Goal: Information Seeking & Learning: Check status

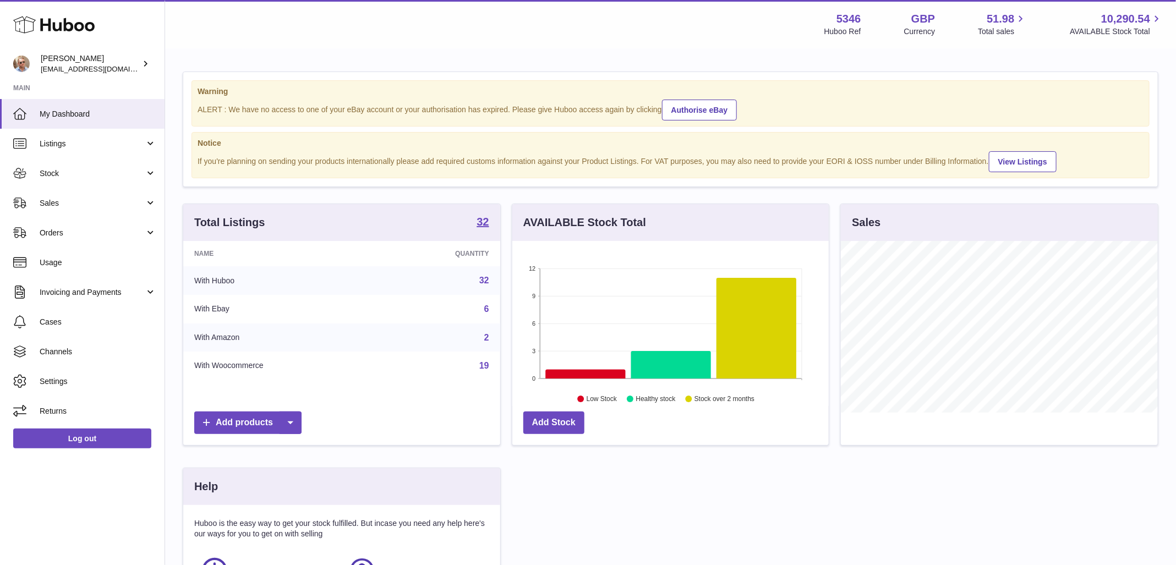
scroll to position [172, 317]
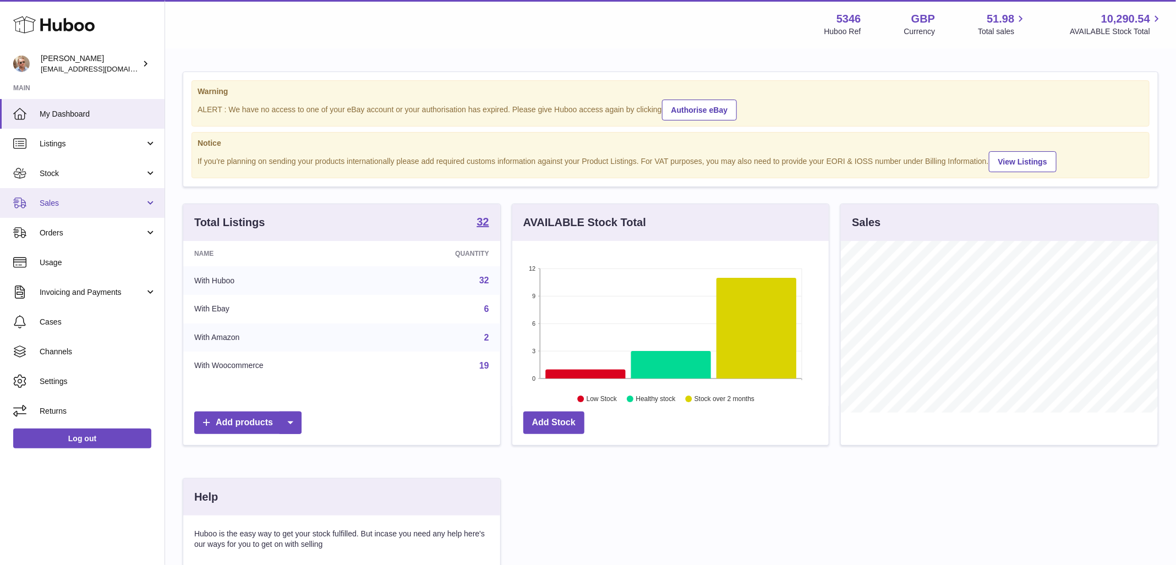
click at [125, 198] on span "Sales" at bounding box center [92, 203] width 105 height 10
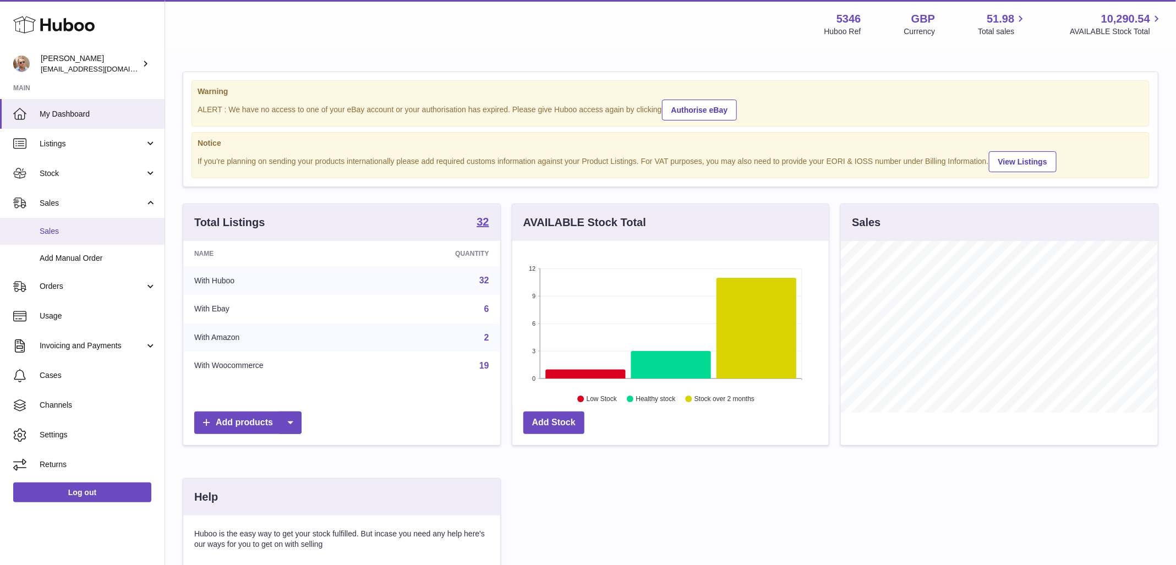
click at [97, 232] on span "Sales" at bounding box center [98, 231] width 117 height 10
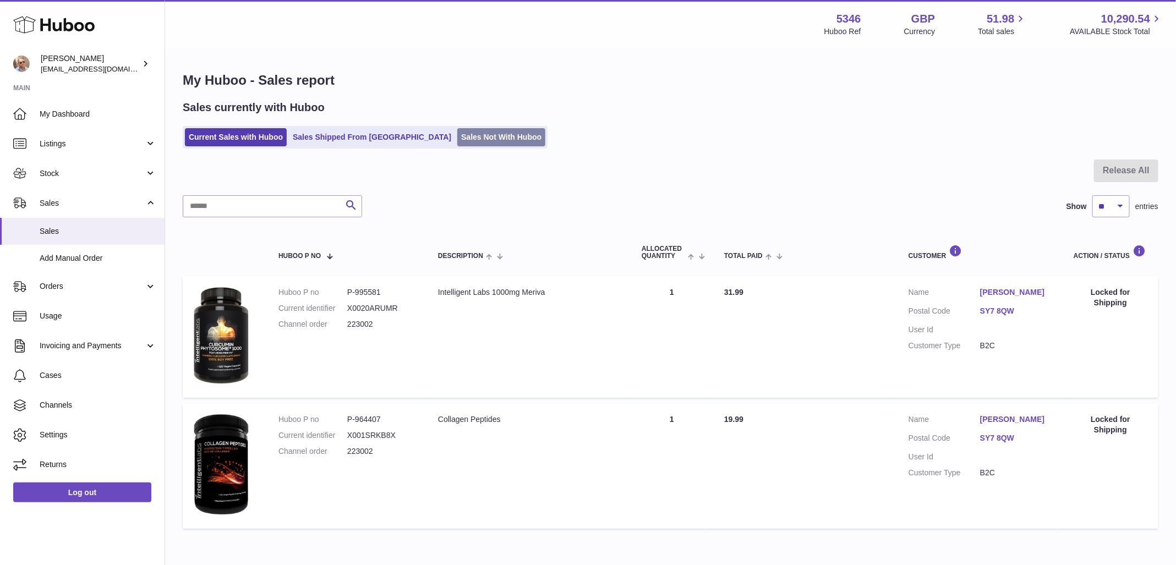
click at [457, 138] on link "Sales Not With Huboo" at bounding box center [501, 137] width 88 height 18
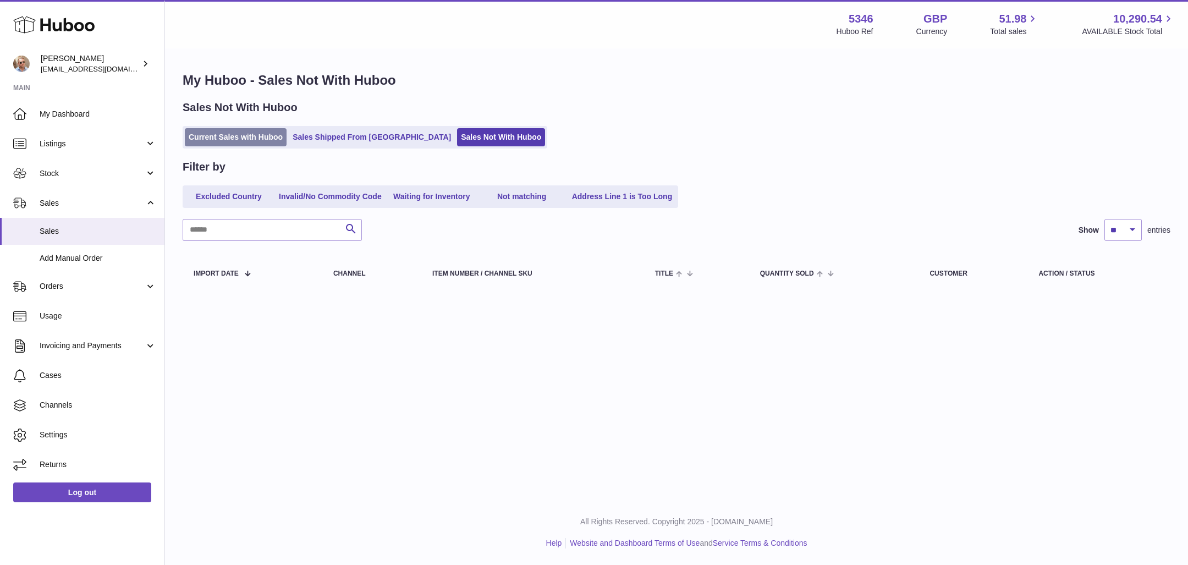
click at [282, 138] on link "Current Sales with Huboo" at bounding box center [236, 137] width 102 height 18
